Goal: Transaction & Acquisition: Obtain resource

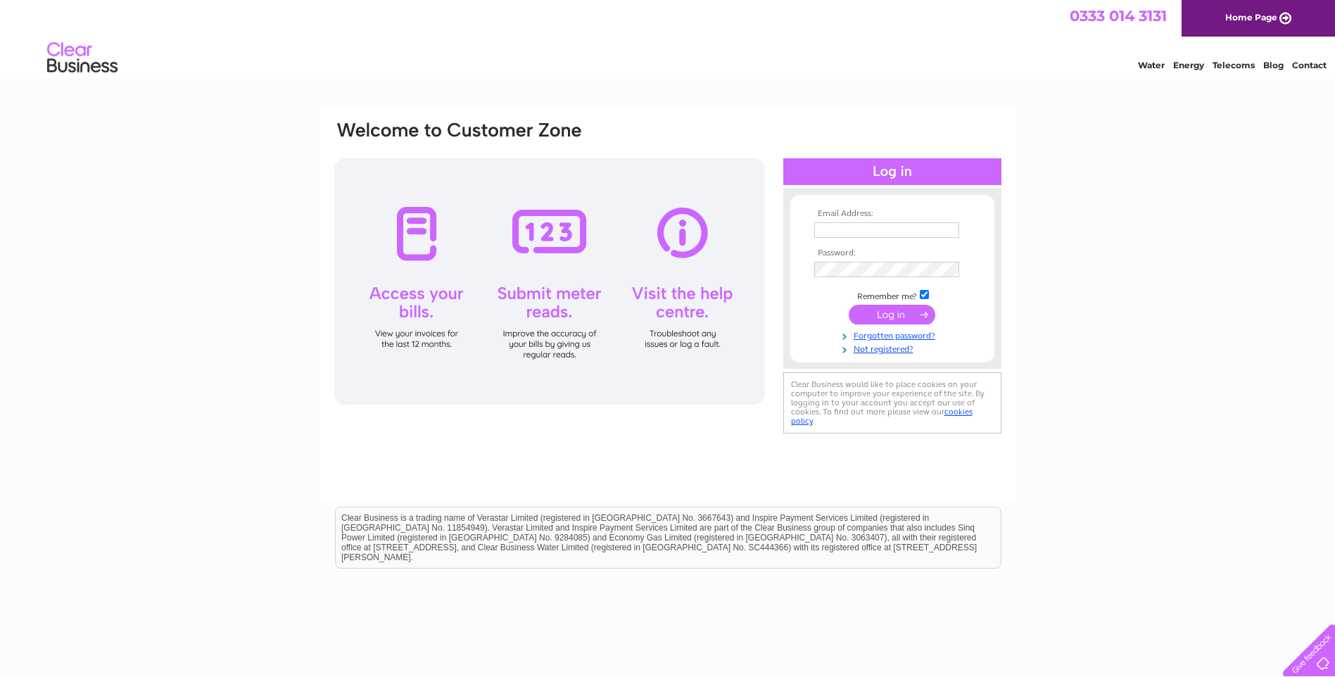
click at [911, 236] on input "text" at bounding box center [886, 229] width 145 height 15
type input "[EMAIL_ADDRESS][DOMAIN_NAME]"
click at [888, 315] on input "submit" at bounding box center [892, 315] width 87 height 20
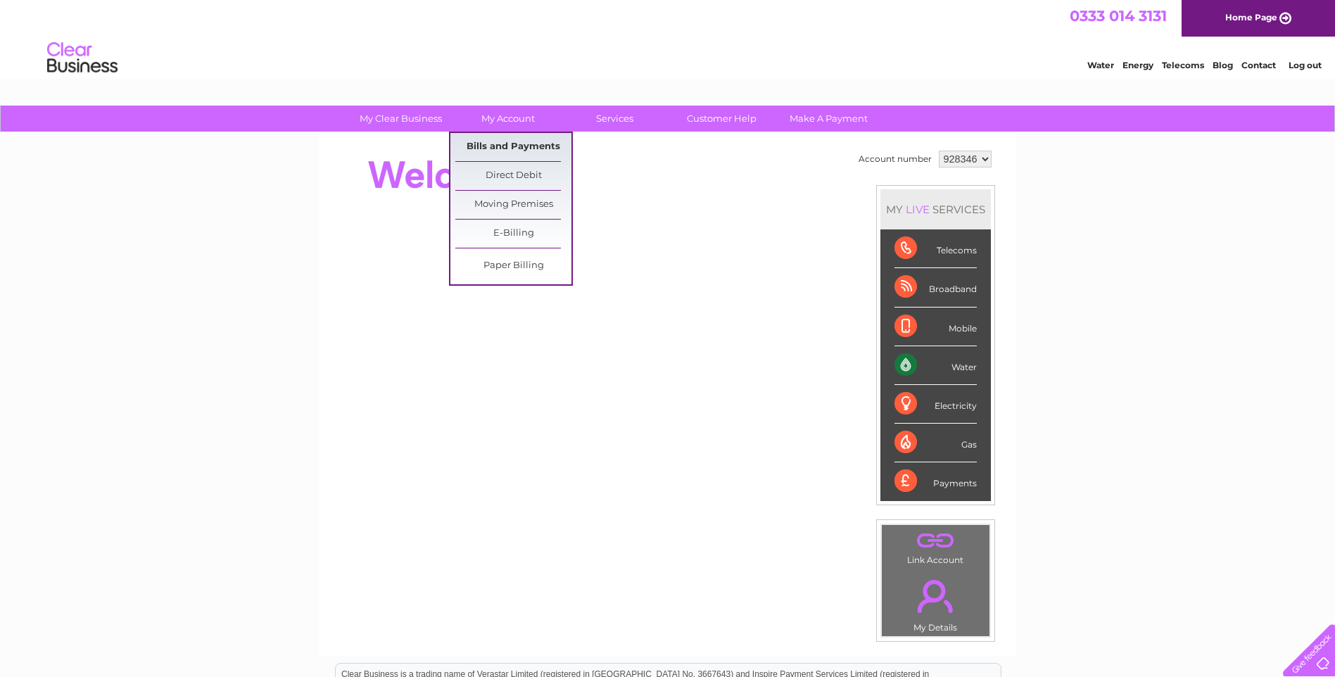
click at [510, 151] on link "Bills and Payments" at bounding box center [513, 147] width 116 height 28
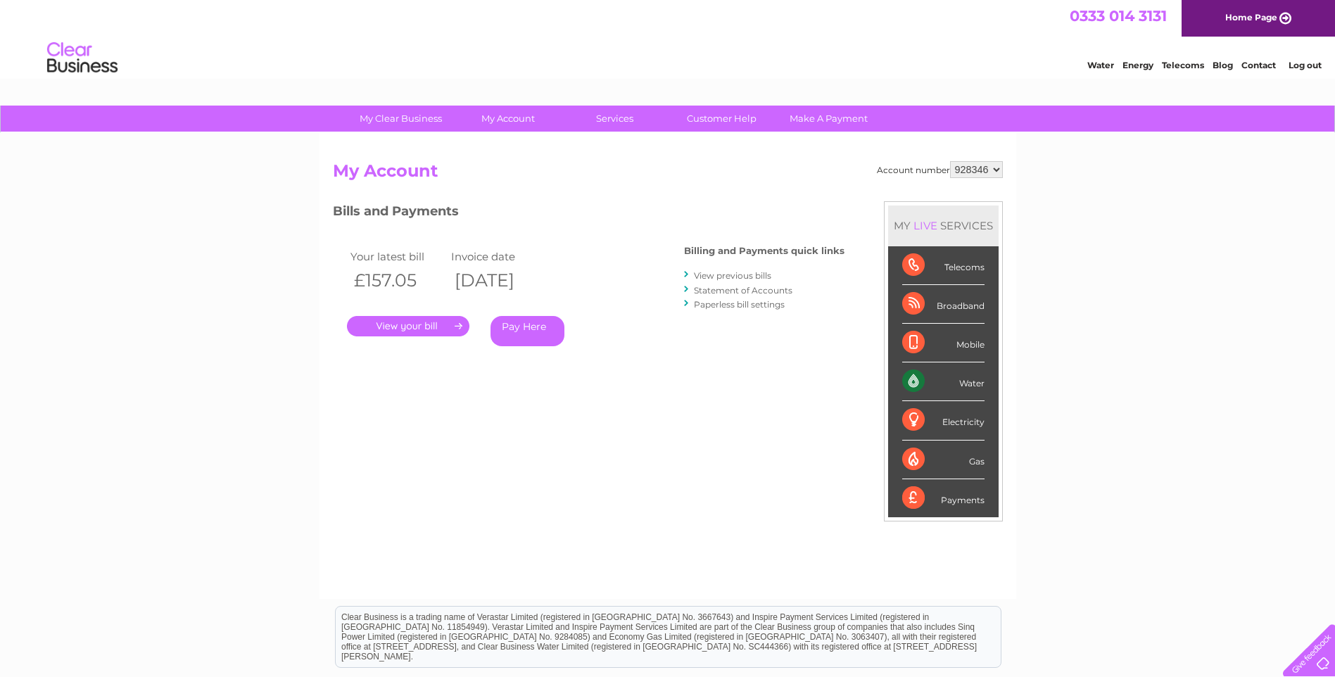
click at [421, 326] on link "." at bounding box center [408, 326] width 122 height 20
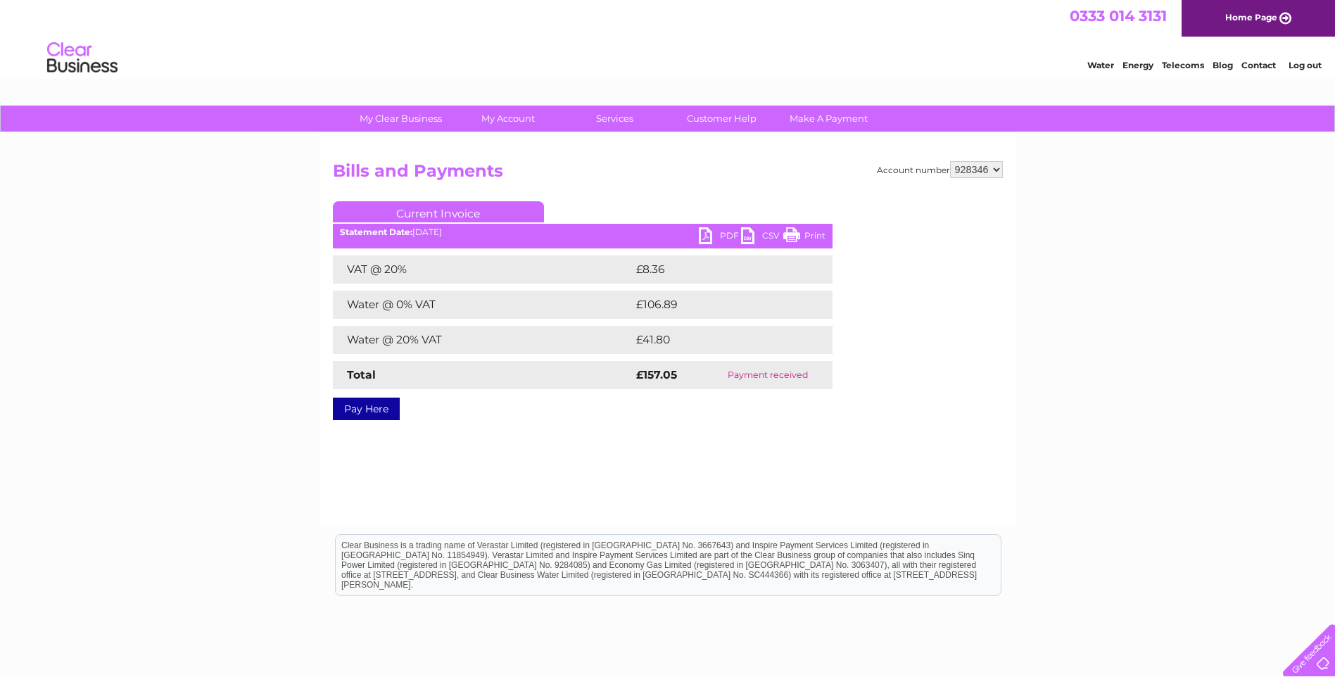
click at [703, 237] on link "PDF" at bounding box center [720, 237] width 42 height 20
